Goal: Information Seeking & Learning: Learn about a topic

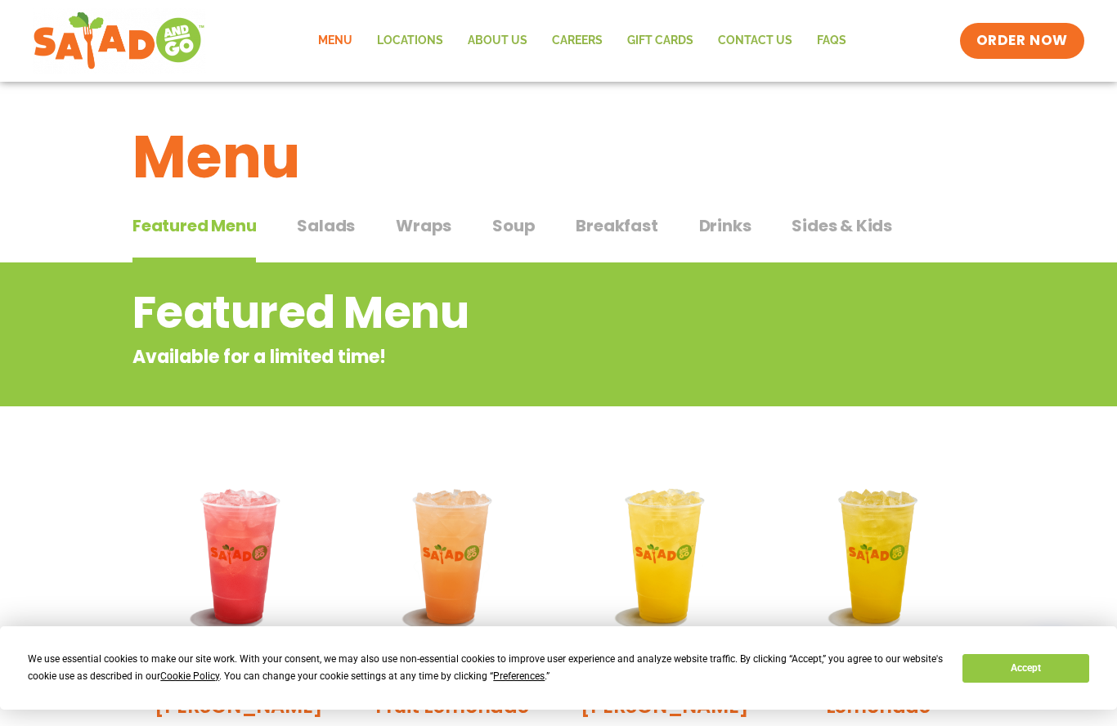
click at [327, 234] on span "Salads" at bounding box center [326, 225] width 58 height 25
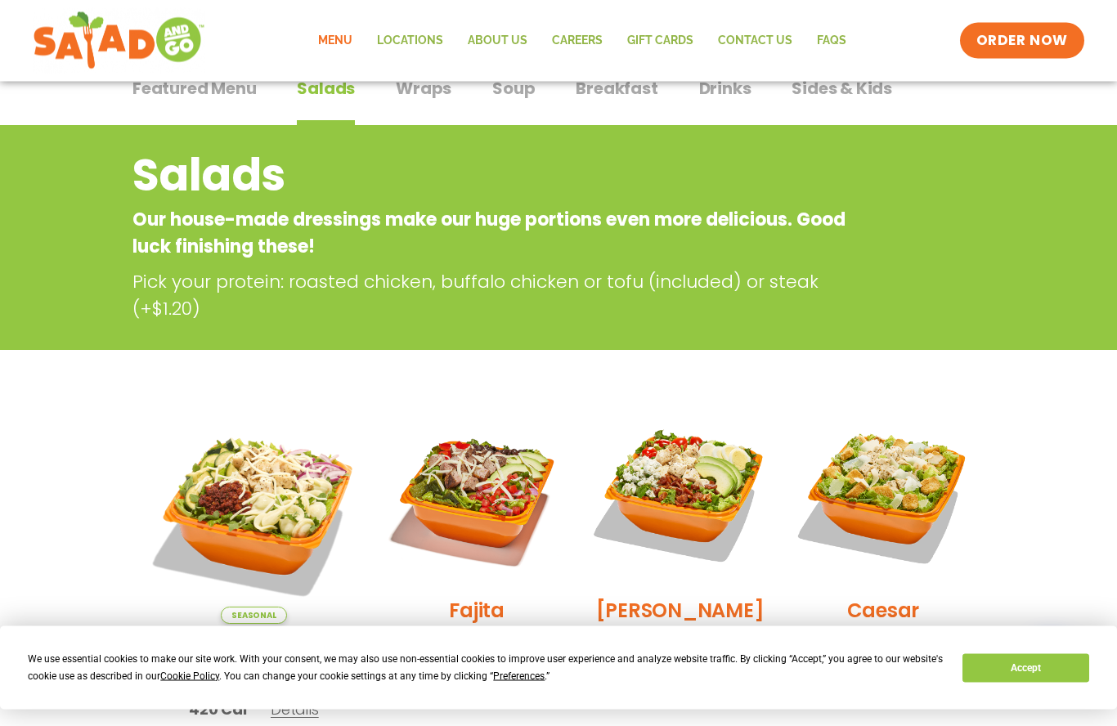
scroll to position [137, 0]
click at [1033, 683] on button "Accept" at bounding box center [1025, 668] width 126 height 29
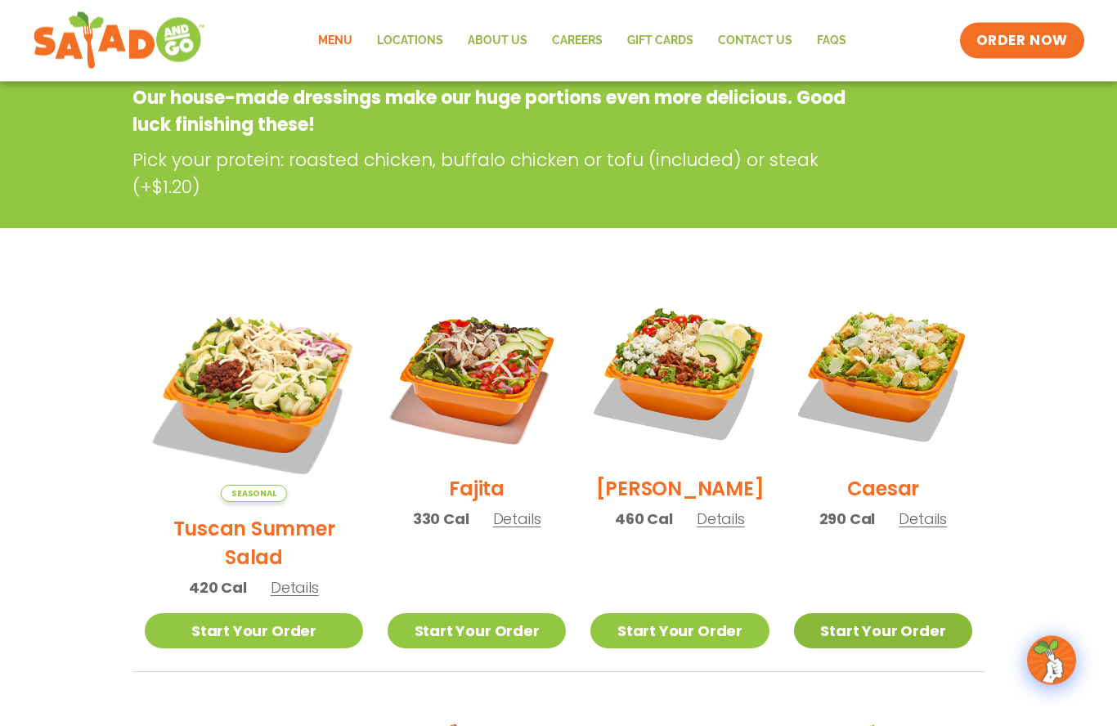
scroll to position [271, 0]
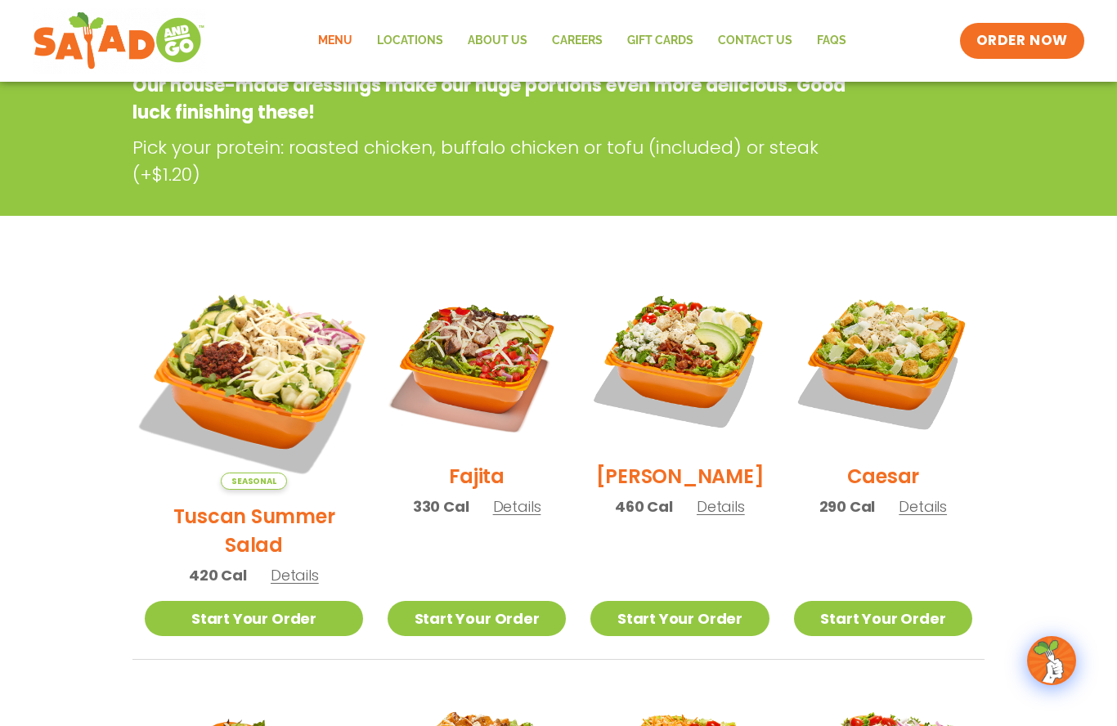
click at [269, 388] on img at bounding box center [254, 381] width 256 height 256
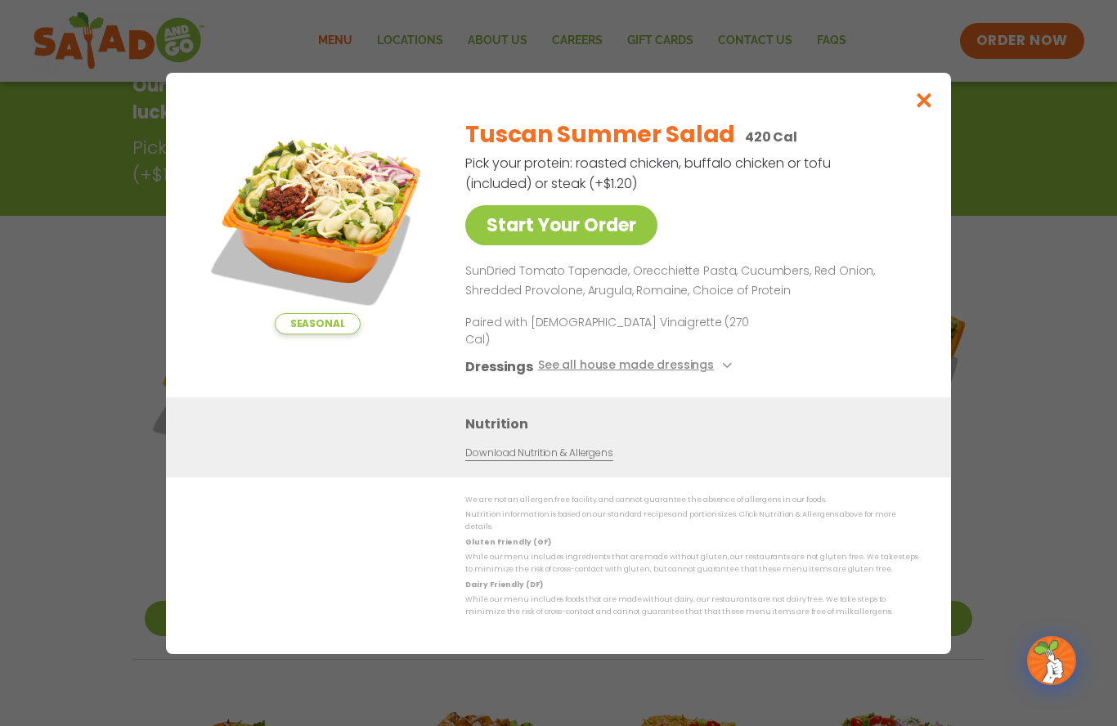
click at [923, 109] on icon "Close modal" at bounding box center [924, 100] width 20 height 17
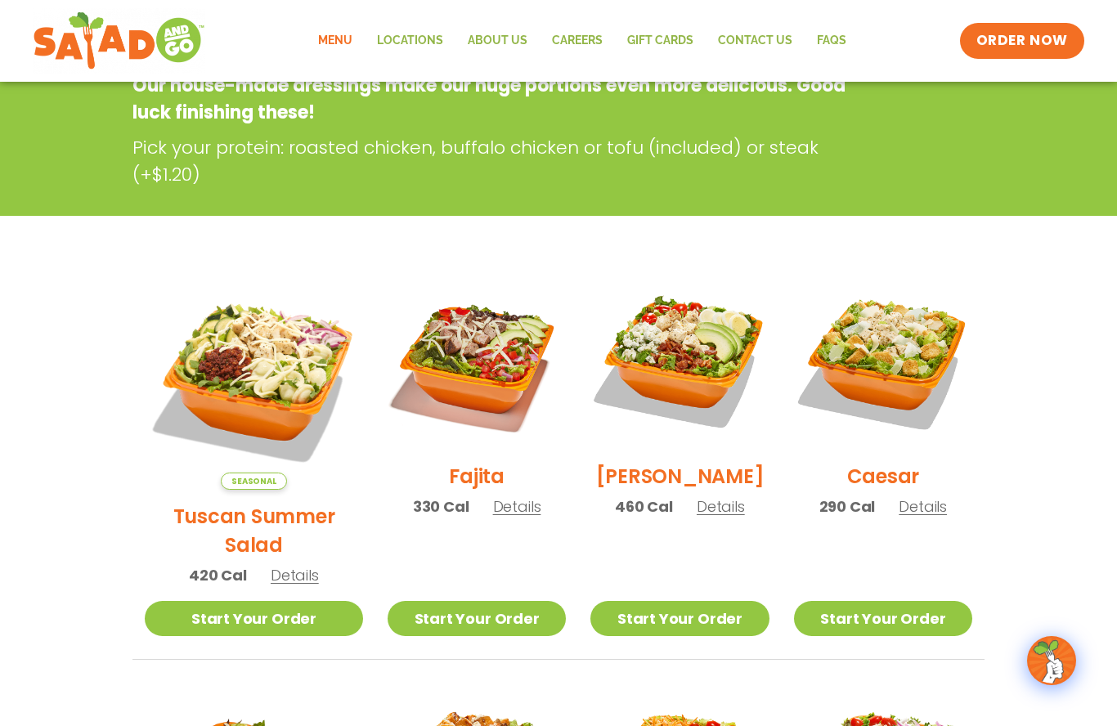
click at [289, 565] on span "Details" at bounding box center [295, 575] width 48 height 20
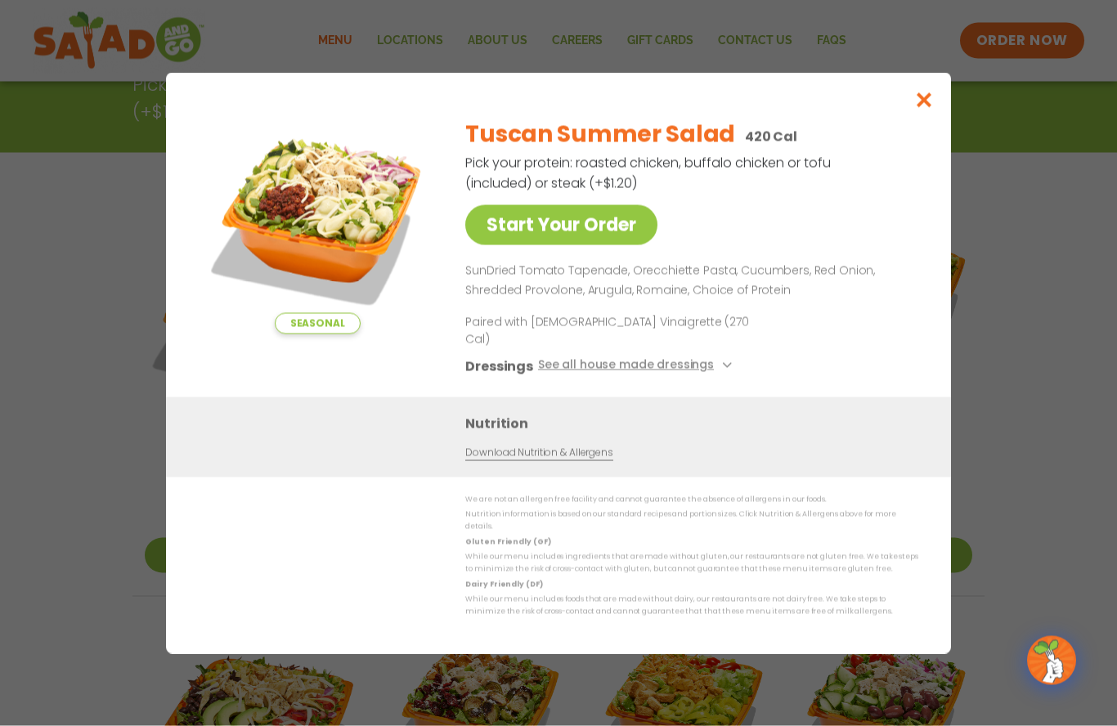
scroll to position [335, 0]
click at [915, 109] on icon "Close modal" at bounding box center [924, 100] width 20 height 17
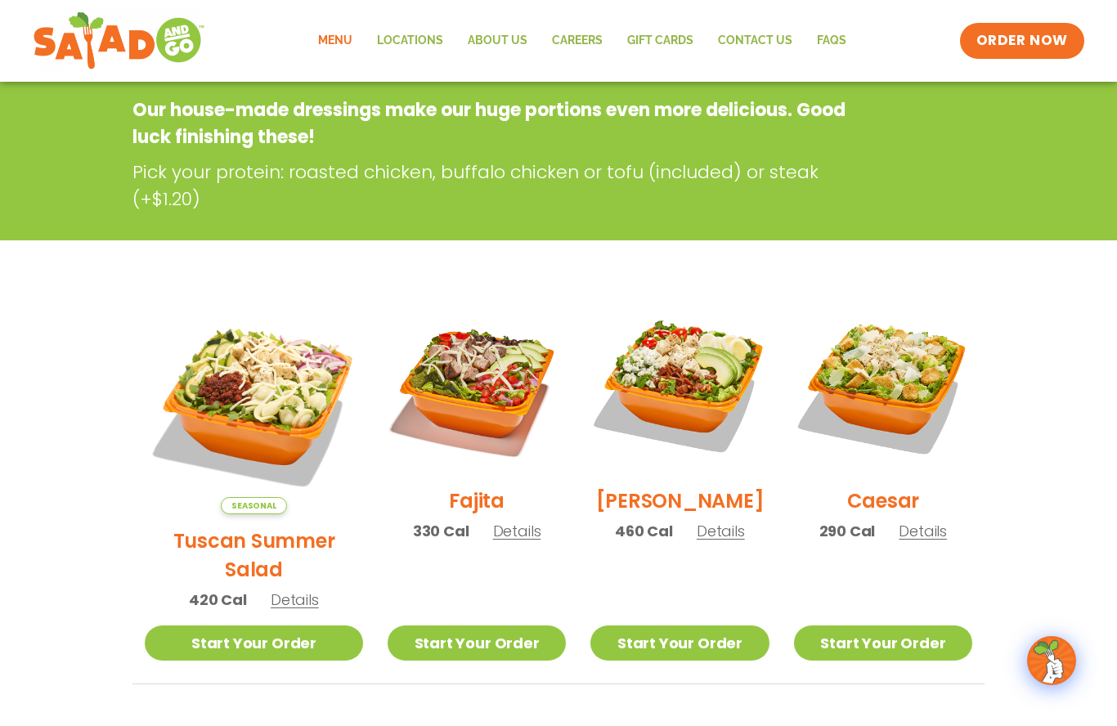
scroll to position [0, 0]
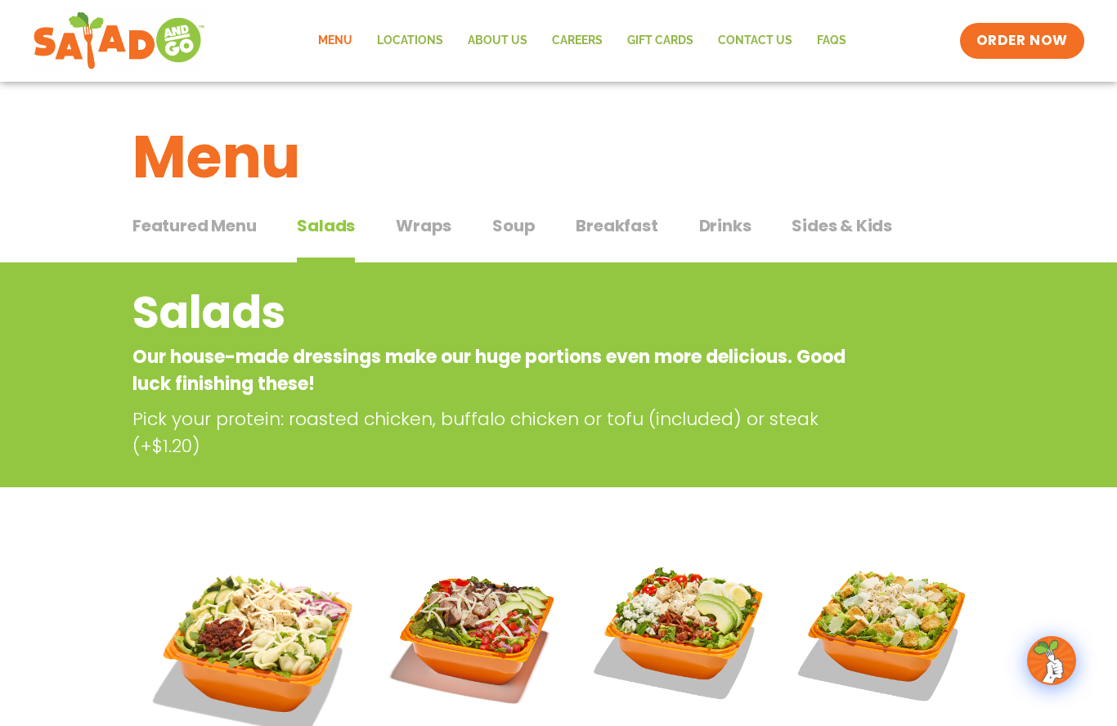
click at [432, 231] on span "Wraps" at bounding box center [424, 225] width 56 height 25
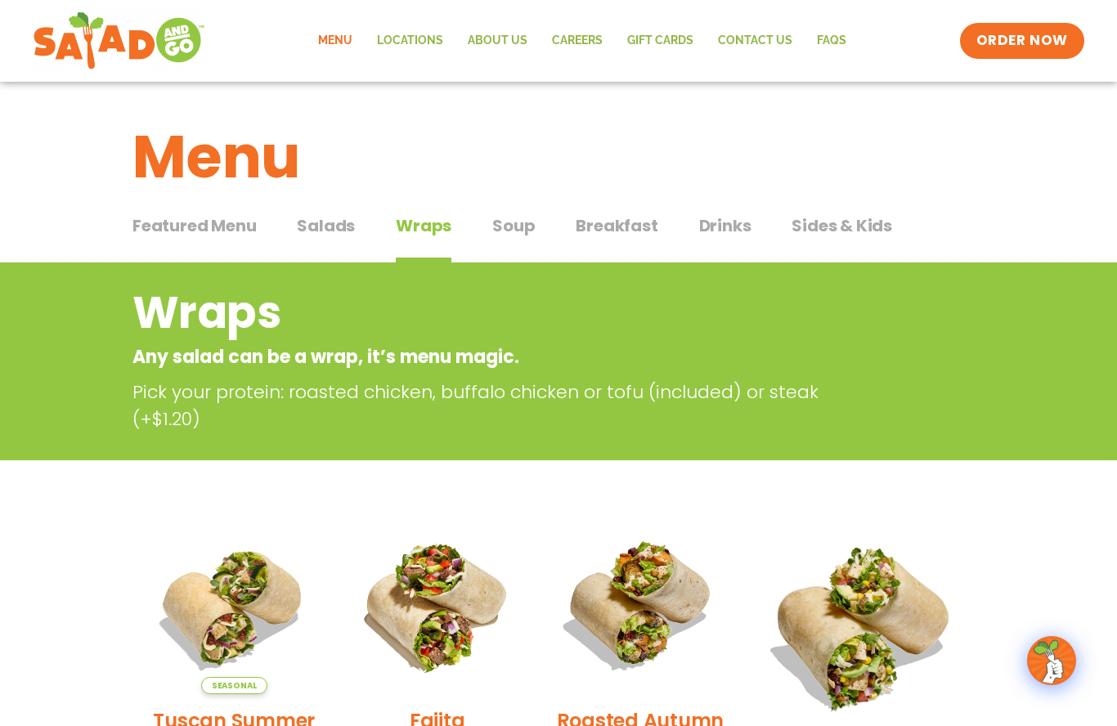
click at [524, 221] on span "Soup" at bounding box center [513, 225] width 43 height 25
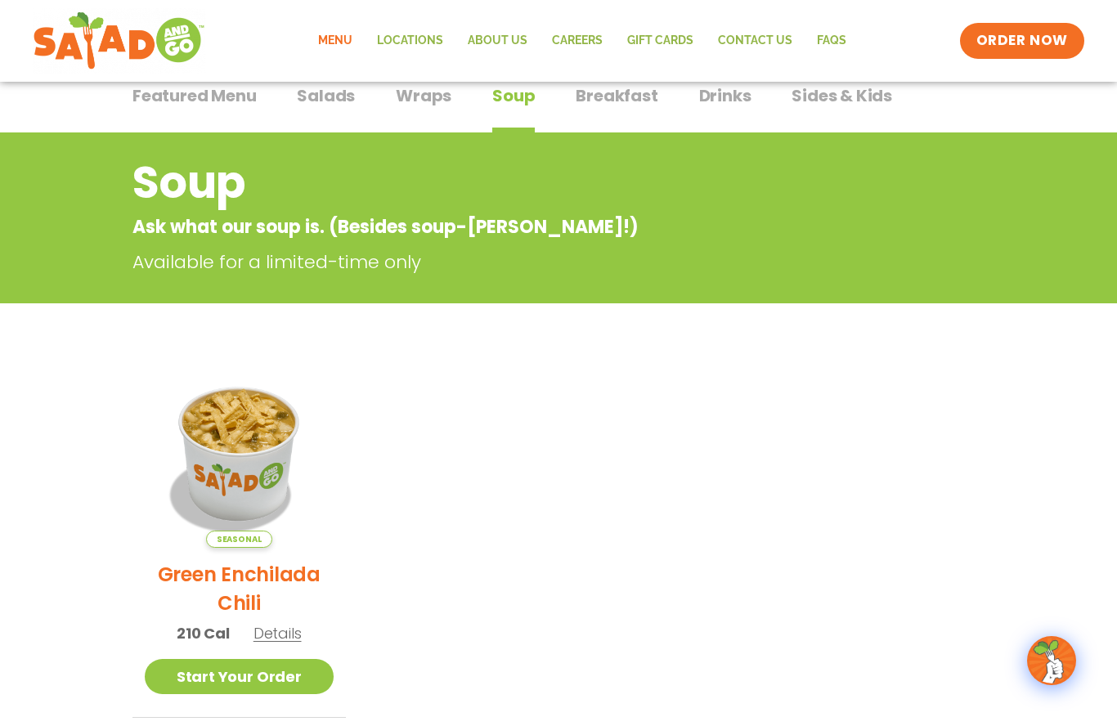
scroll to position [88, 0]
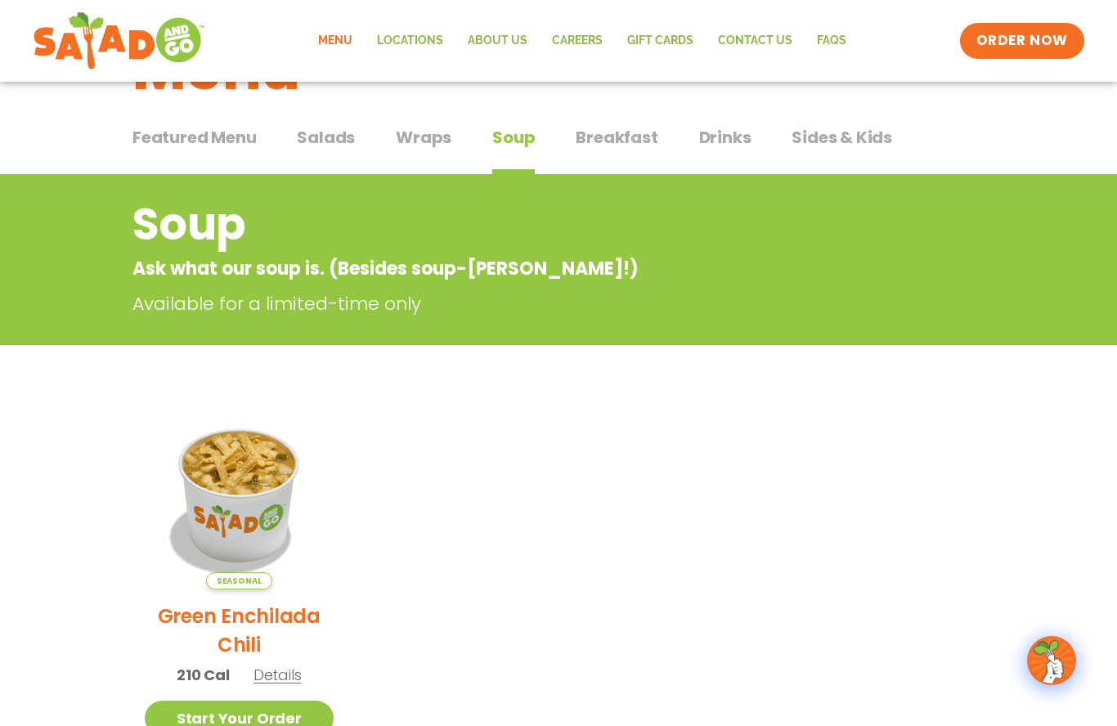
click at [638, 134] on span "Breakfast" at bounding box center [617, 137] width 82 height 25
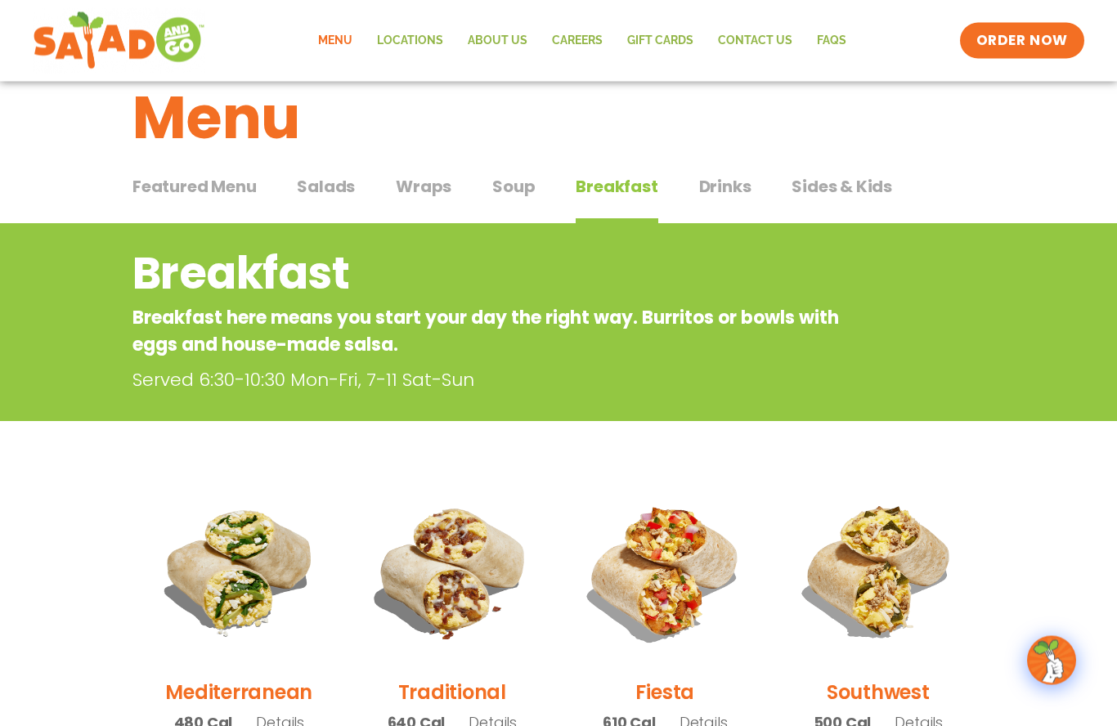
scroll to position [27, 0]
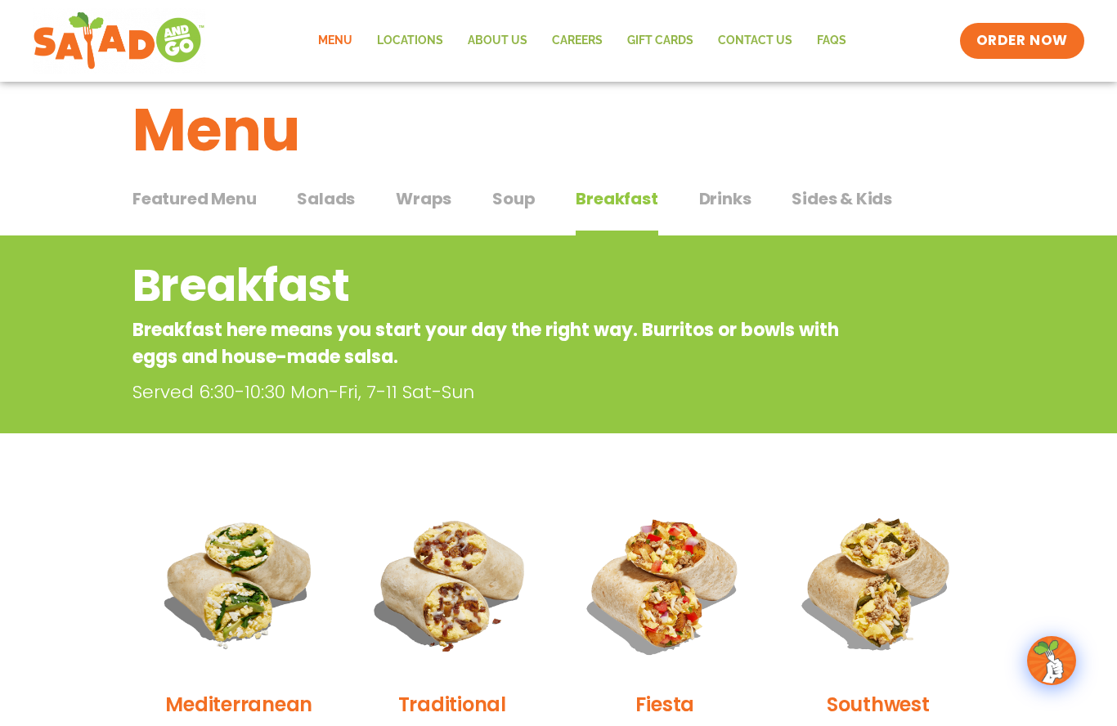
click at [812, 195] on span "Sides & Kids" at bounding box center [841, 198] width 101 height 25
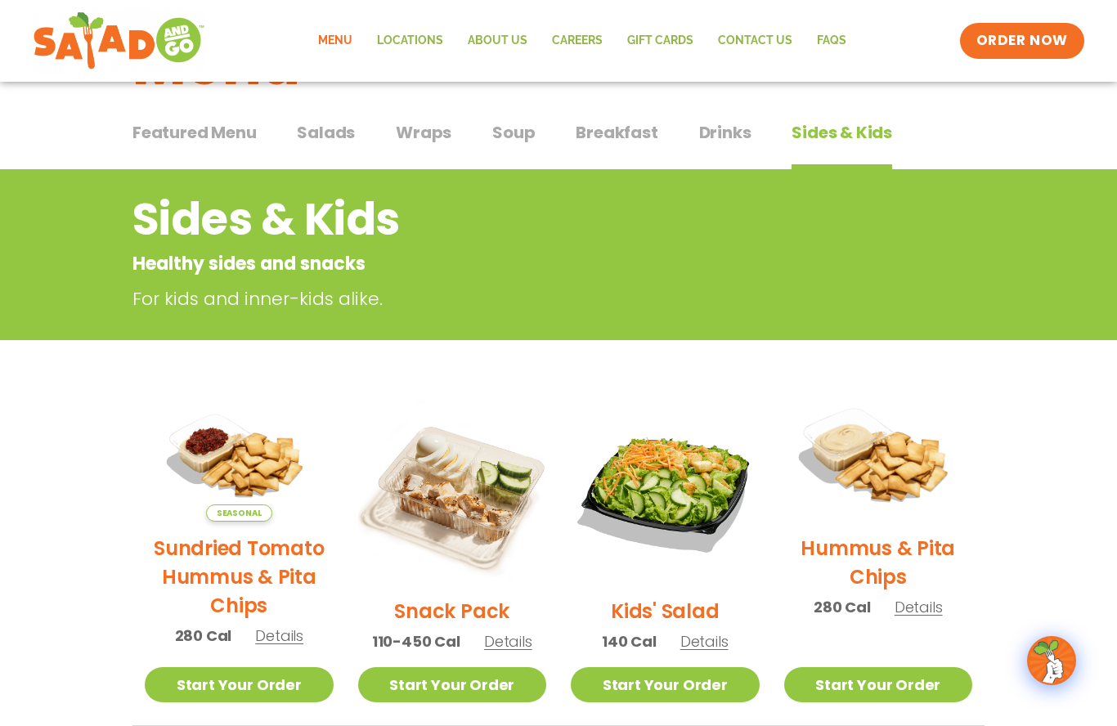
scroll to position [94, 0]
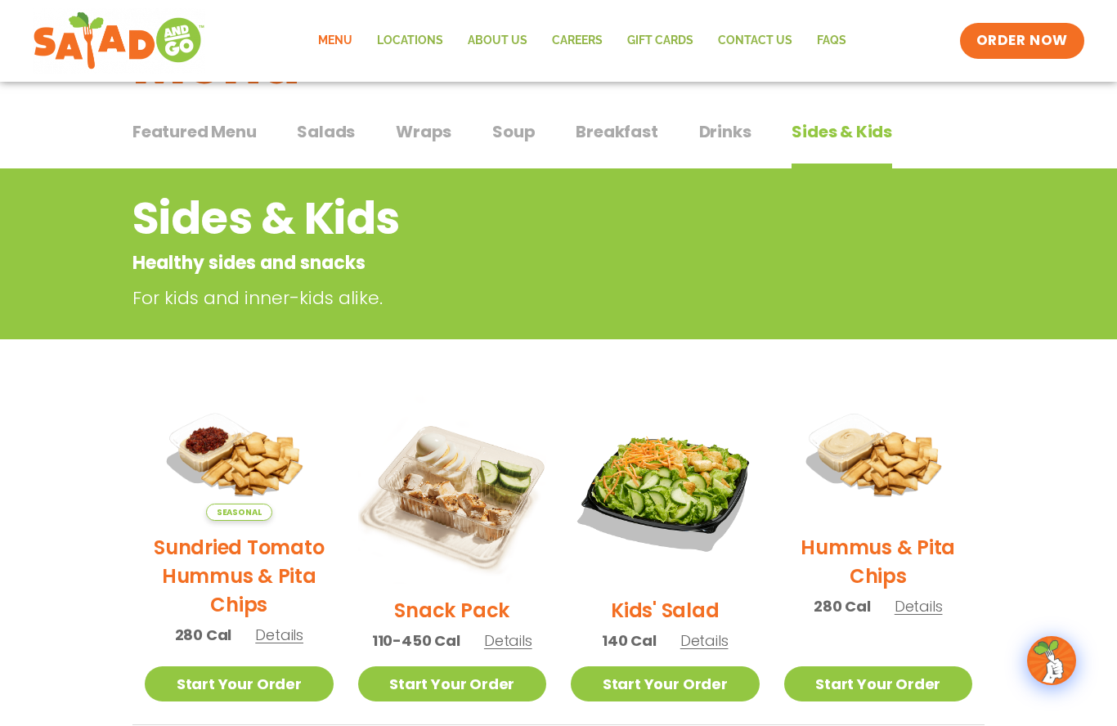
click at [511, 643] on span "Details" at bounding box center [508, 640] width 48 height 20
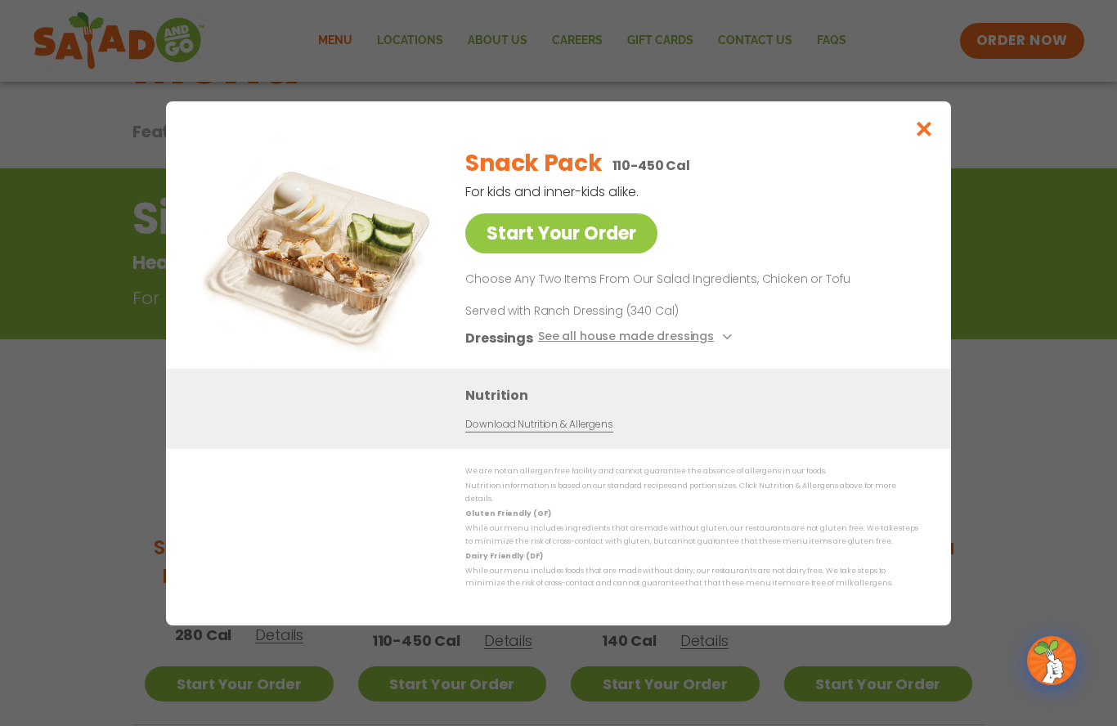
click at [928, 137] on icon "Close modal" at bounding box center [924, 128] width 20 height 17
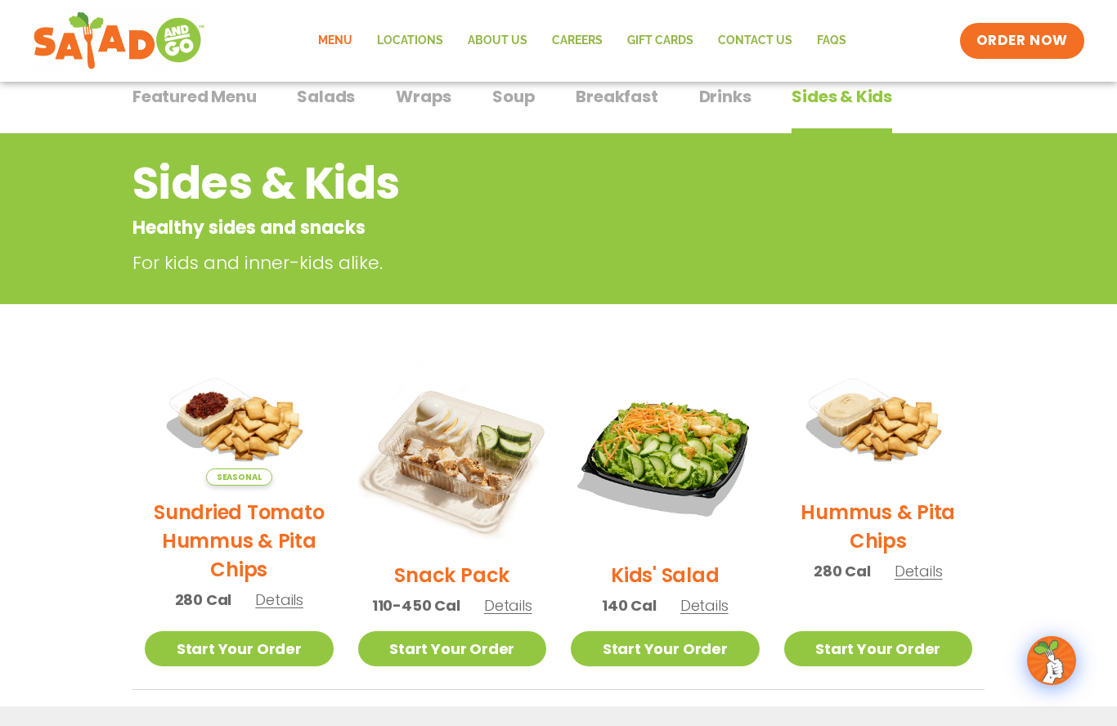
scroll to position [123, 0]
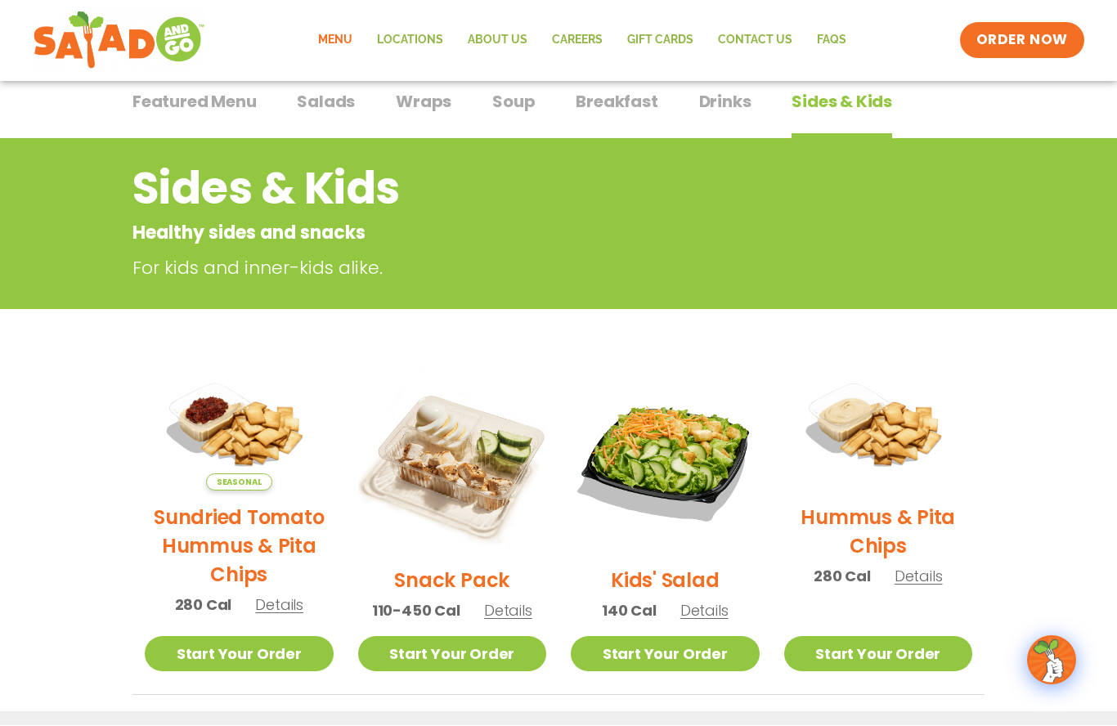
click at [342, 110] on span "Salads" at bounding box center [326, 102] width 58 height 25
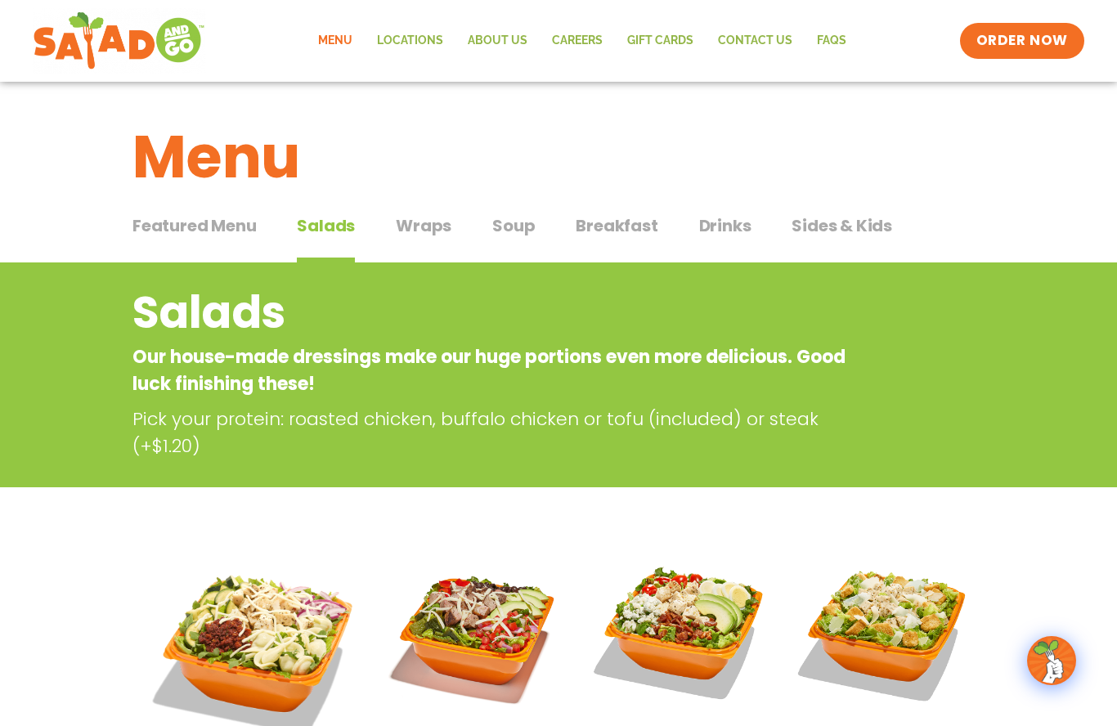
click at [234, 228] on span "Featured Menu" at bounding box center [193, 225] width 123 height 25
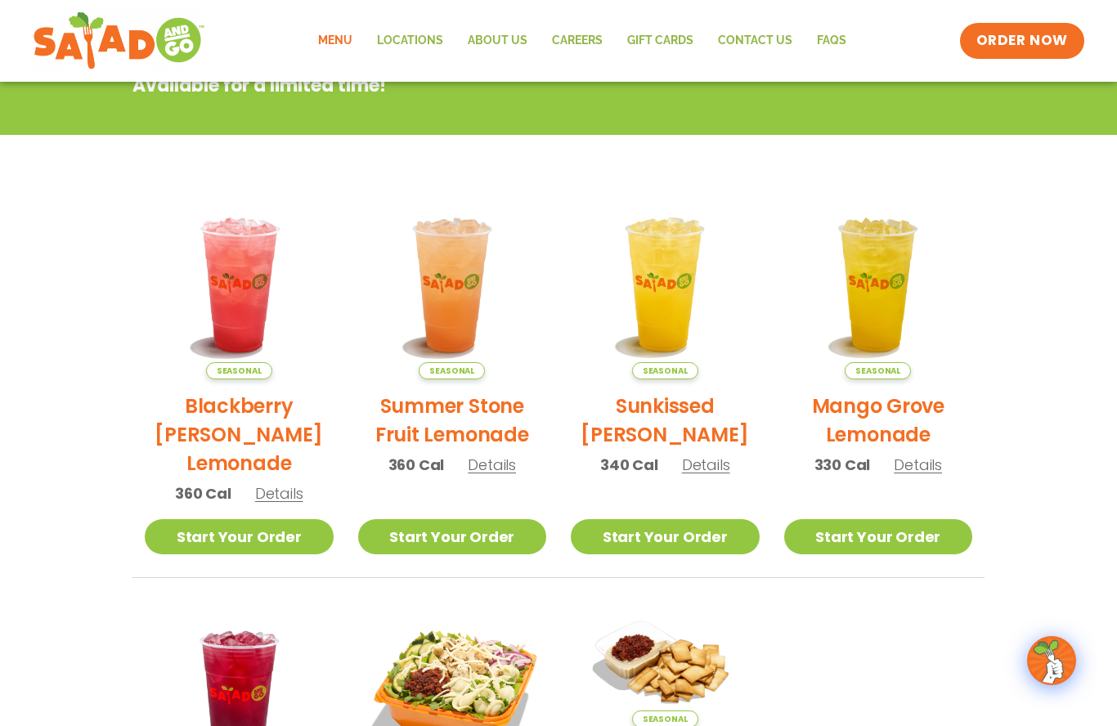
scroll to position [258, 0]
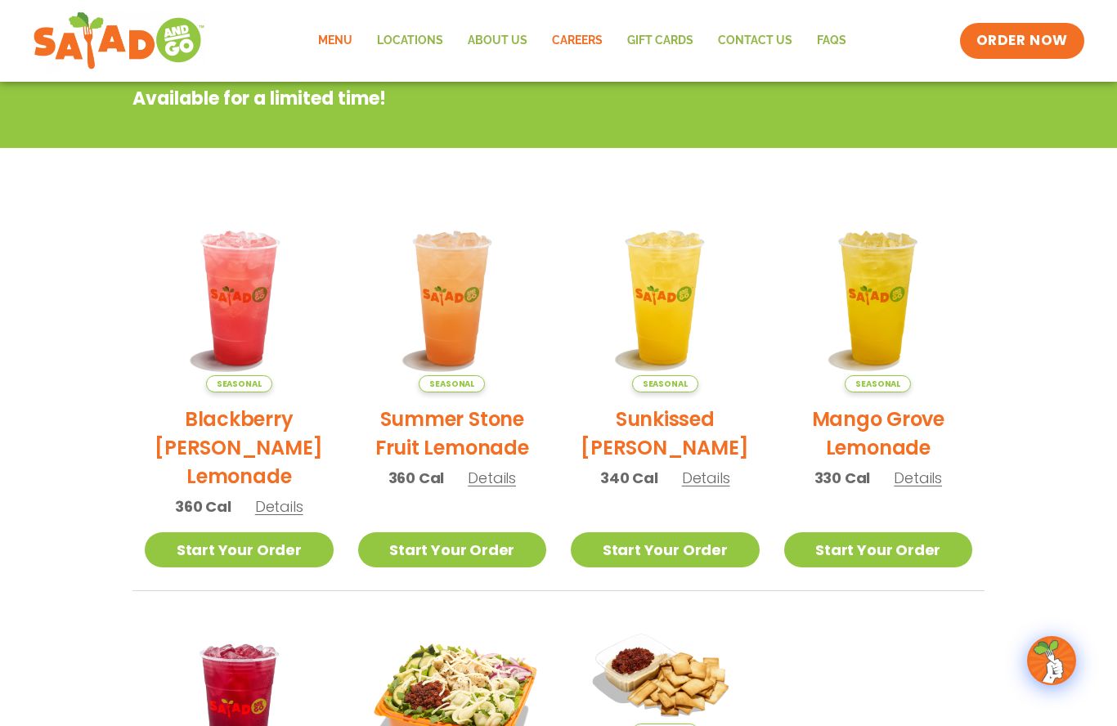
click at [575, 47] on link "Careers" at bounding box center [577, 41] width 75 height 38
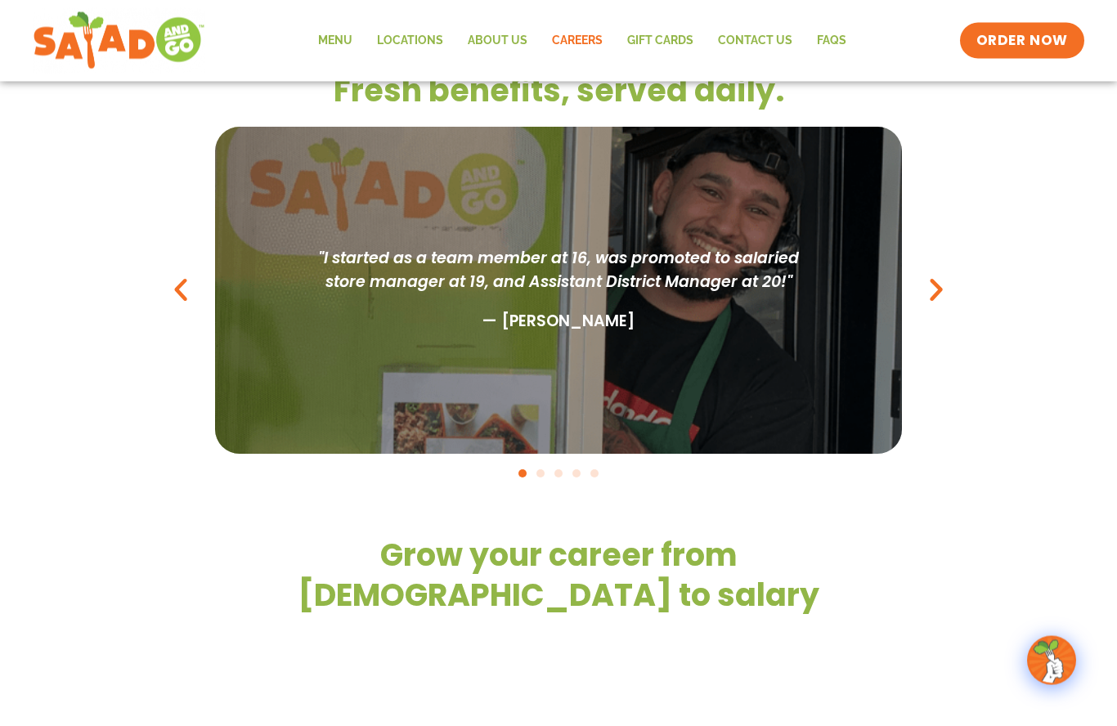
scroll to position [1489, 0]
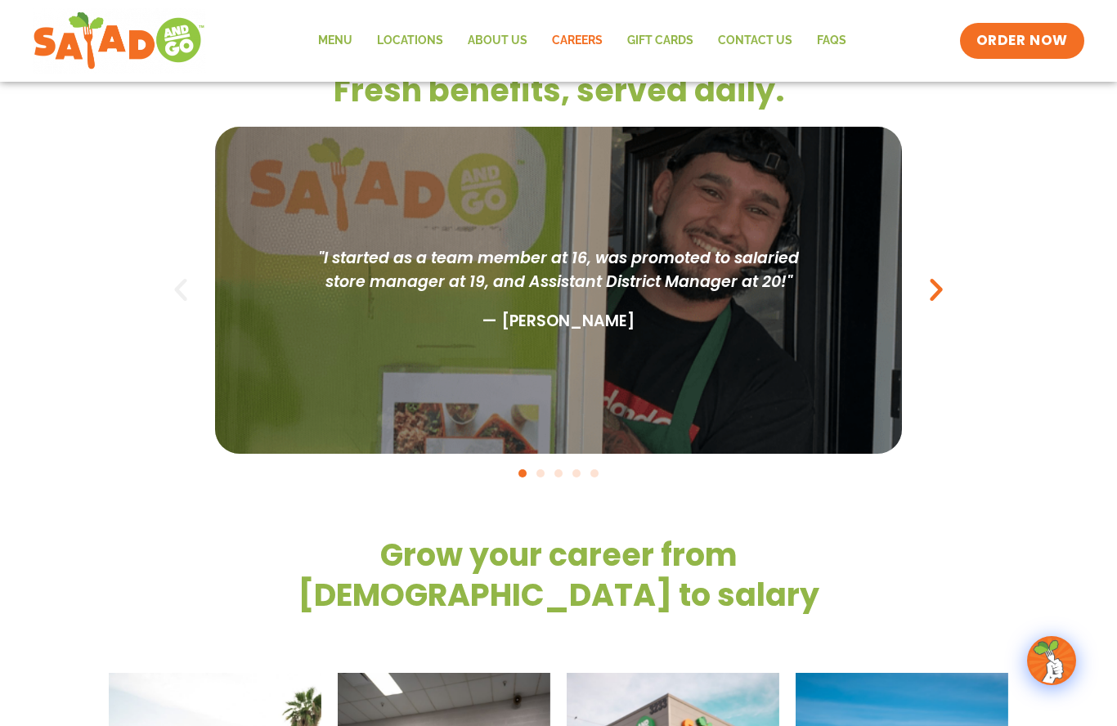
click at [181, 304] on icon "Previous slide" at bounding box center [180, 289] width 29 height 29
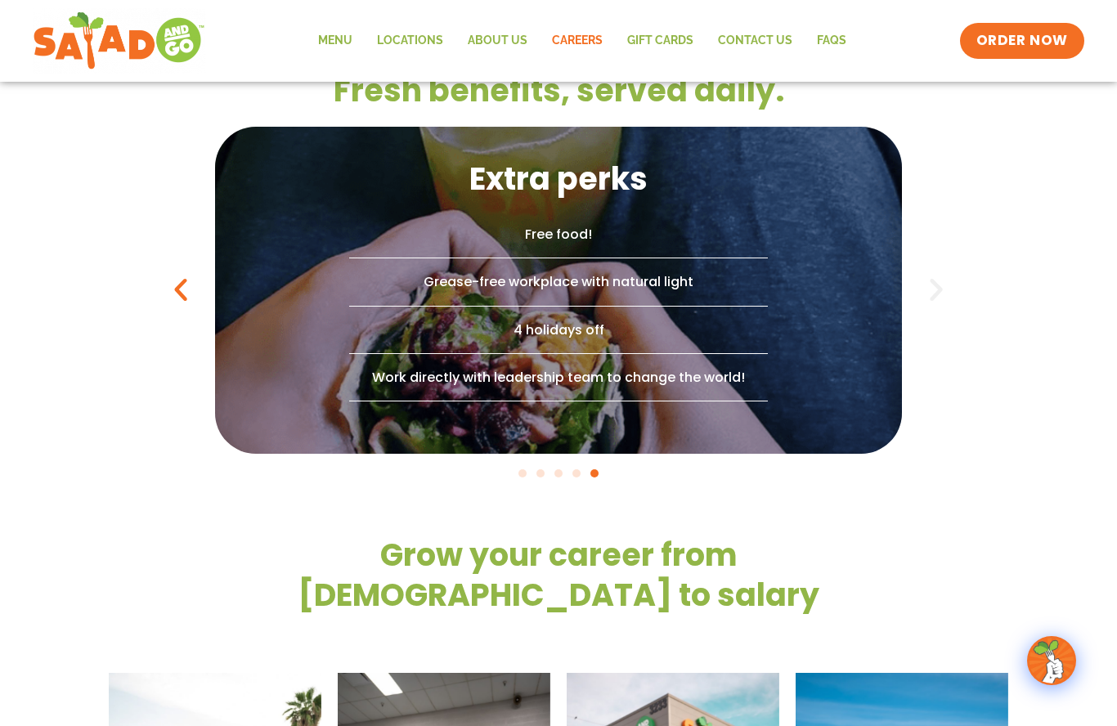
click at [937, 304] on icon "Next slide" at bounding box center [935, 289] width 29 height 29
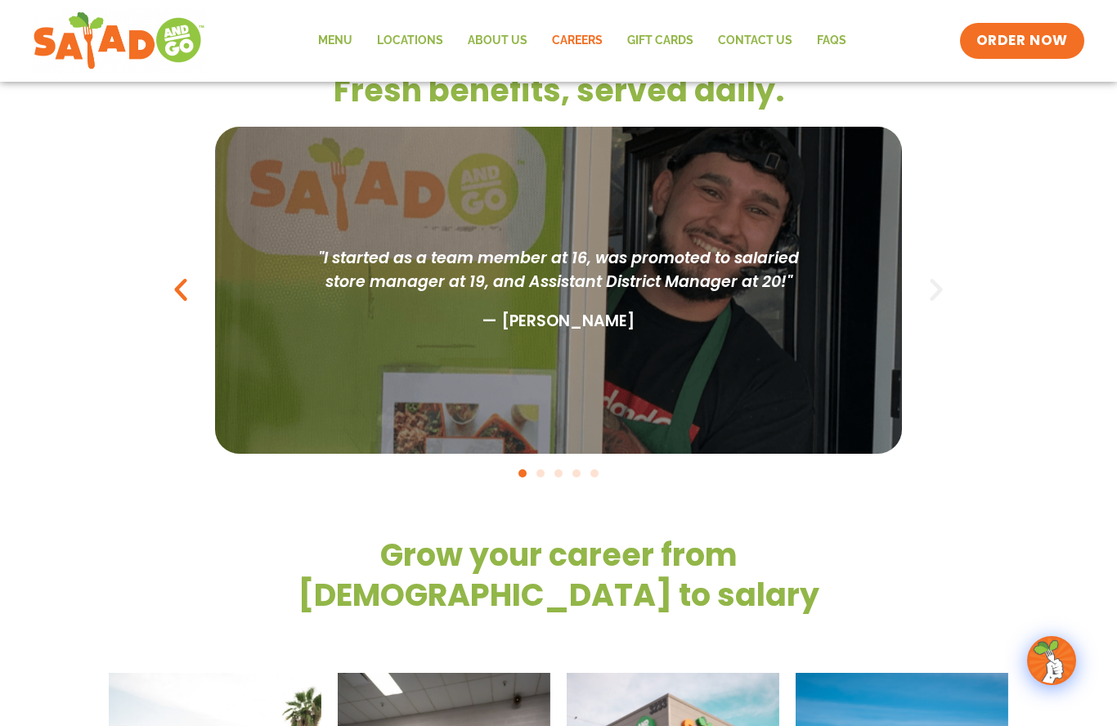
click at [937, 403] on html "Menu Locations About Us Careers GIFT CARDS Contact Us FAQs Menu Menu Locations …" at bounding box center [558, 429] width 1117 height 3836
click at [938, 304] on icon "Next slide" at bounding box center [935, 289] width 29 height 29
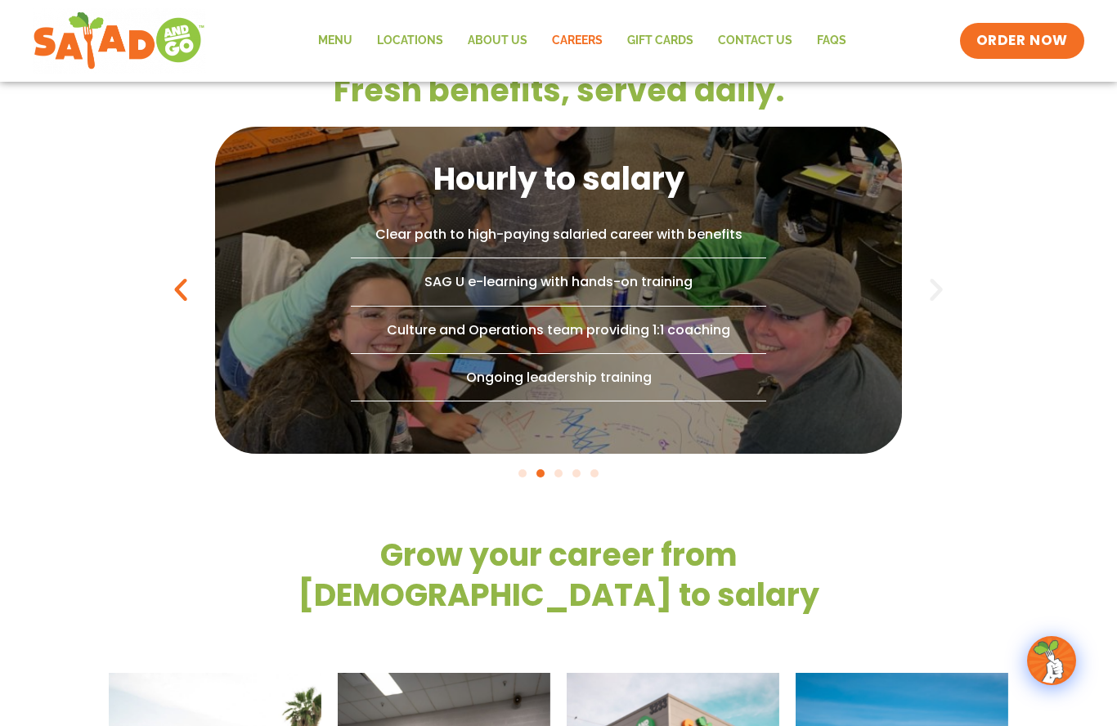
click at [944, 304] on icon "Next slide" at bounding box center [935, 289] width 29 height 29
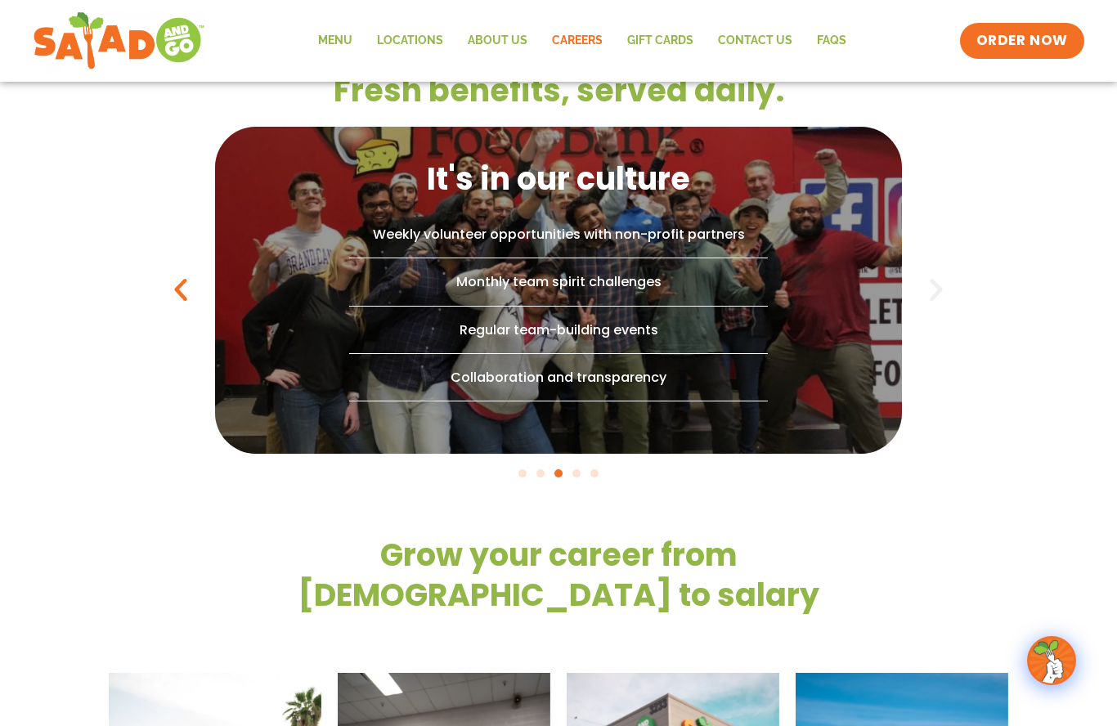
click at [932, 304] on icon "Next slide" at bounding box center [935, 289] width 29 height 29
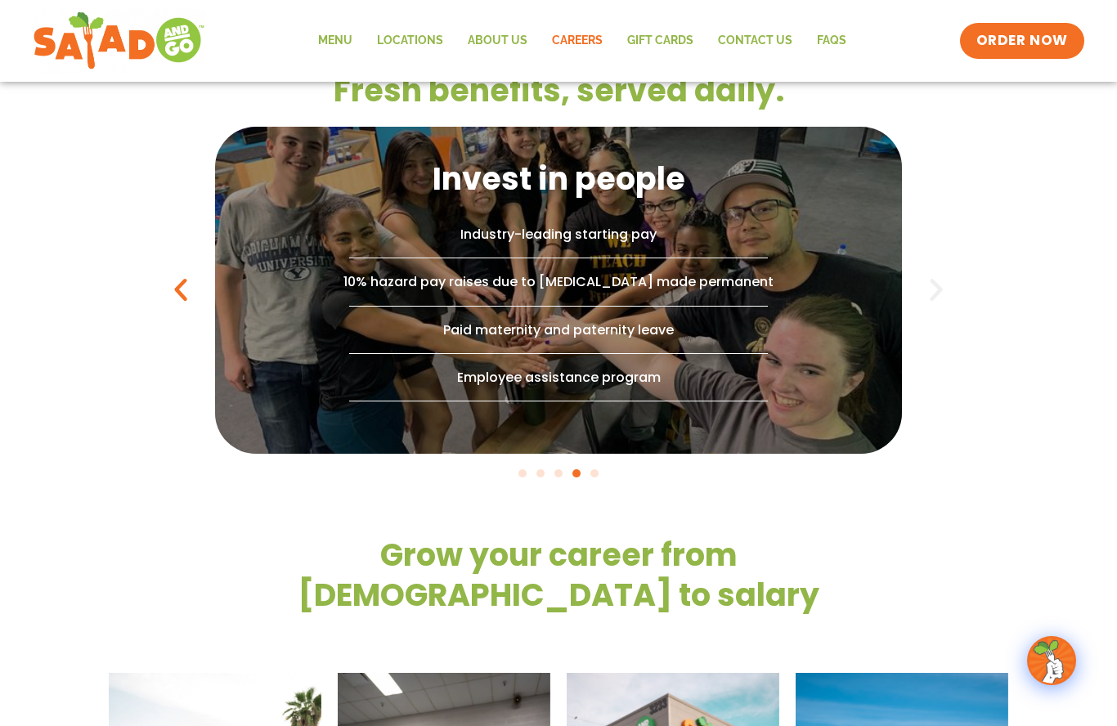
click at [932, 304] on icon "Next slide" at bounding box center [935, 289] width 29 height 29
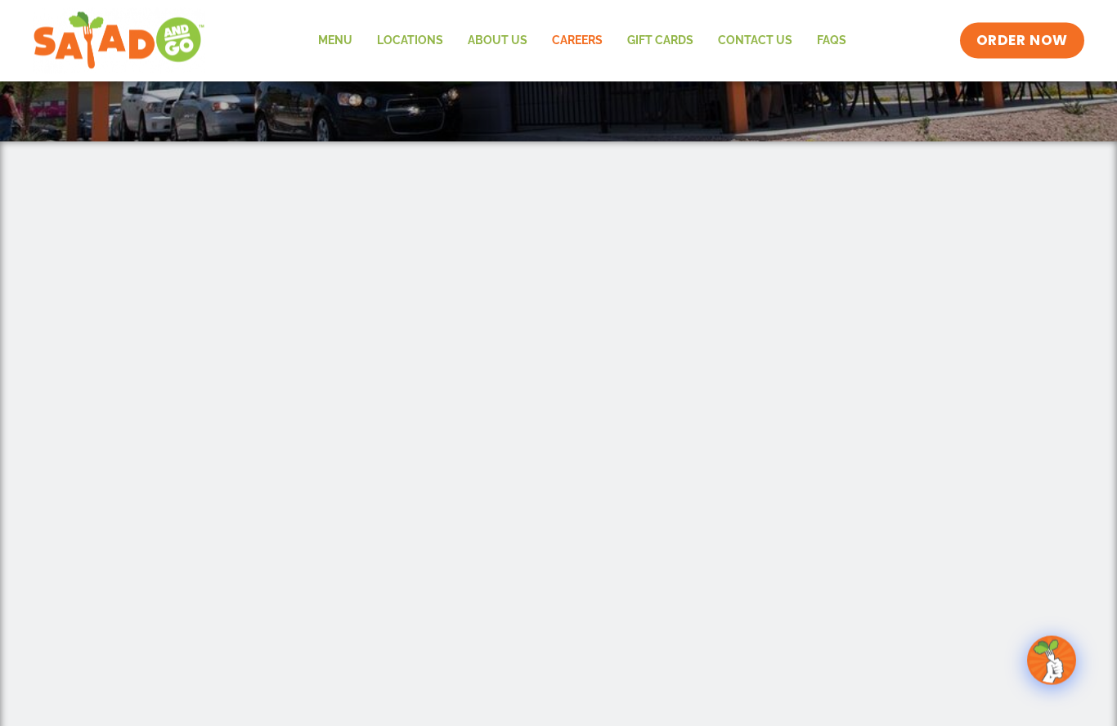
scroll to position [221, 0]
